Goal: Navigation & Orientation: Find specific page/section

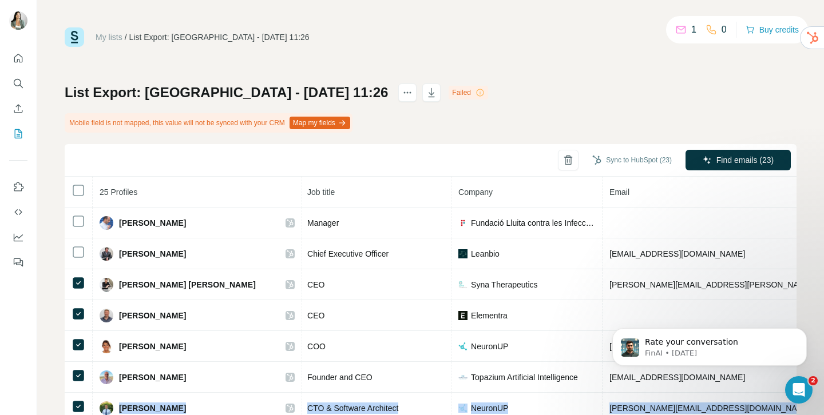
click at [20, 56] on icon "Quick start" at bounding box center [18, 58] width 9 height 9
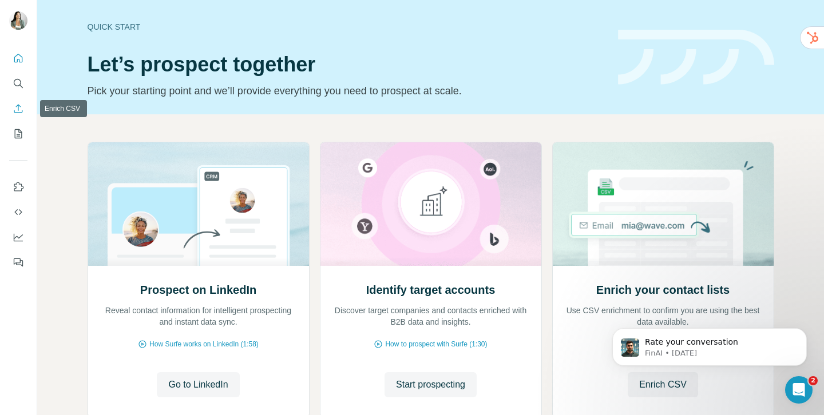
click at [15, 112] on icon "Enrich CSV" at bounding box center [18, 108] width 11 height 11
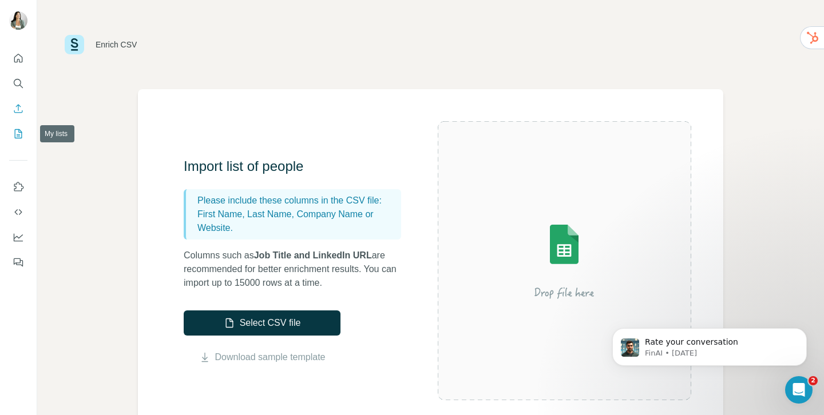
click at [18, 142] on button "My lists" at bounding box center [18, 134] width 18 height 21
